Goal: Task Accomplishment & Management: Use online tool/utility

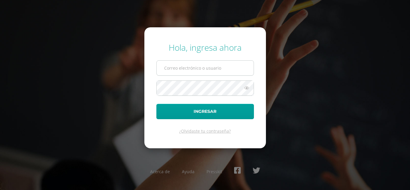
click at [194, 65] on input "text" at bounding box center [205, 68] width 97 height 15
type input "luis_pirir@donbosco.edu.gt"
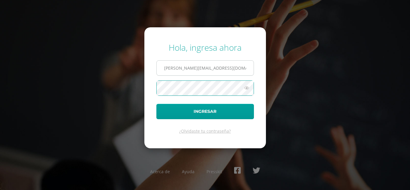
click at [156, 104] on button "Ingresar" at bounding box center [205, 111] width 98 height 15
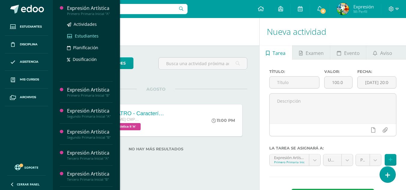
click at [82, 37] on span "Estudiantes" at bounding box center [87, 36] width 24 height 6
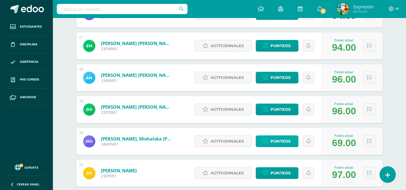
scroll to position [610, 0]
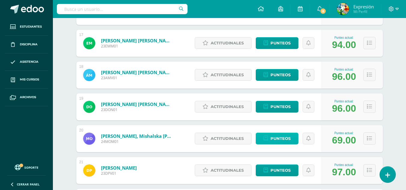
click at [284, 140] on span "Punteos" at bounding box center [280, 138] width 20 height 11
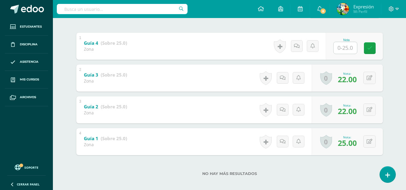
scroll to position [120, 0]
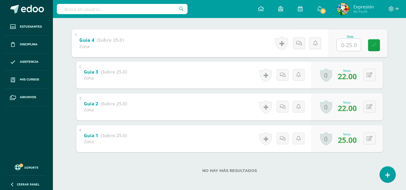
click at [348, 47] on input "text" at bounding box center [348, 45] width 24 height 12
type input "25"
click at [377, 47] on link at bounding box center [373, 45] width 12 height 12
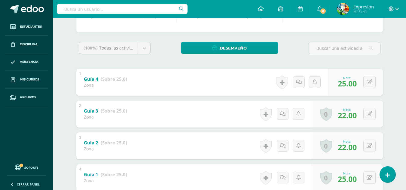
scroll to position [0, 0]
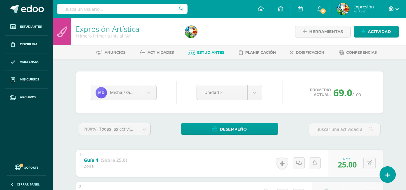
click at [396, 10] on icon at bounding box center [396, 8] width 3 height 5
click at [381, 40] on span "Cerrar sesión" at bounding box center [377, 41] width 27 height 6
